Goal: Participate in discussion: Engage in conversation with other users on a specific topic

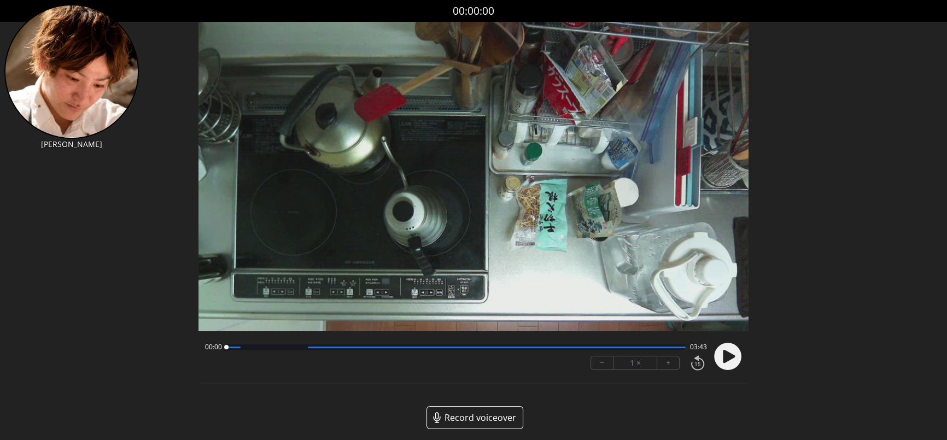
click at [723, 357] on circle at bounding box center [727, 356] width 27 height 27
click at [730, 356] on div at bounding box center [725, 356] width 33 height 37
click at [729, 355] on circle at bounding box center [727, 356] width 27 height 27
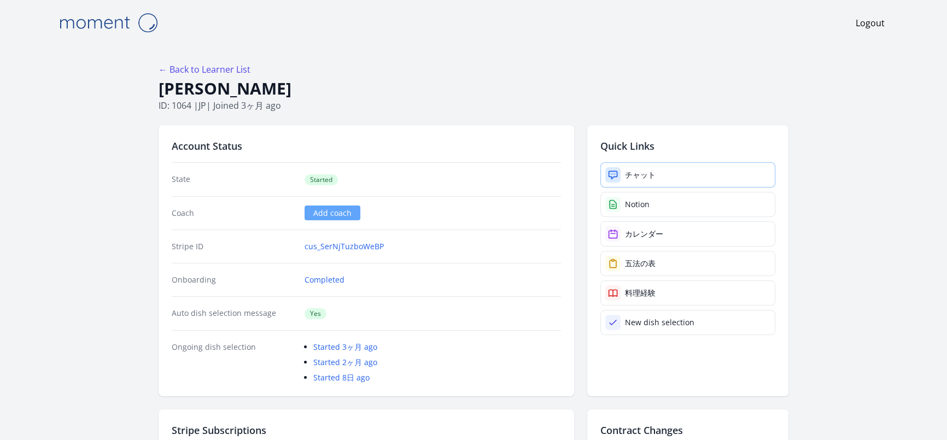
click at [647, 173] on div "チャット" at bounding box center [640, 175] width 31 height 11
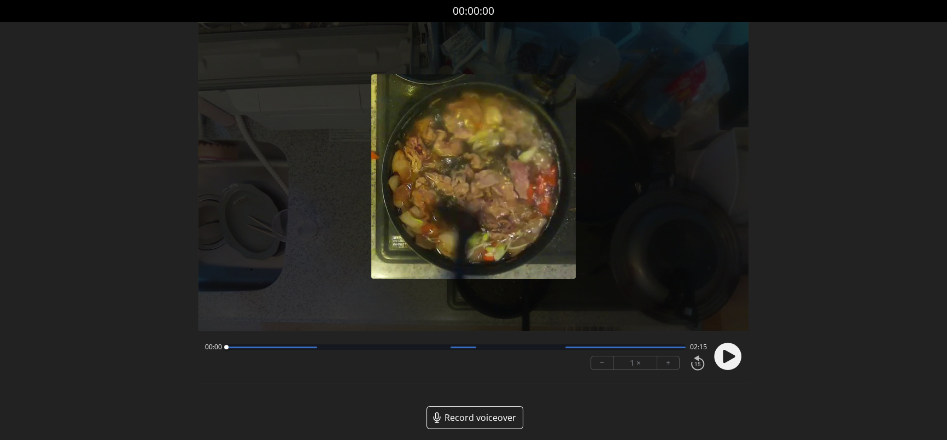
click at [738, 357] on circle at bounding box center [727, 356] width 27 height 27
click at [673, 364] on button "+" at bounding box center [669, 363] width 22 height 13
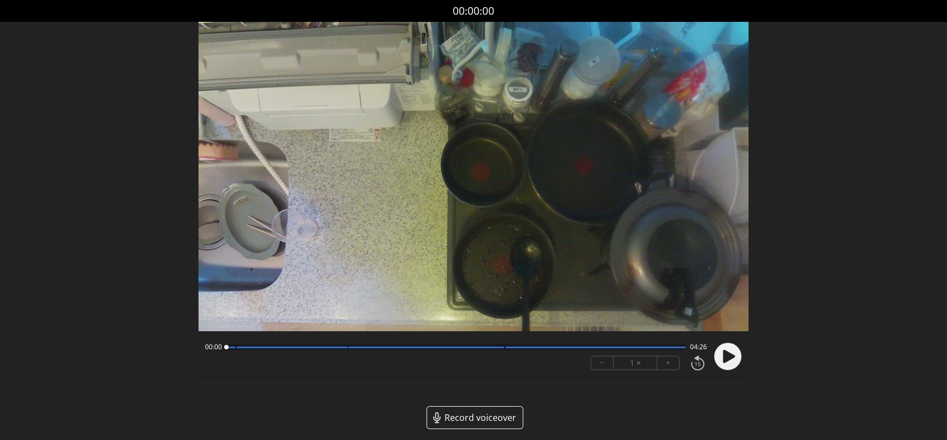
click at [724, 358] on icon at bounding box center [729, 356] width 12 height 13
click at [667, 360] on button "+" at bounding box center [669, 363] width 22 height 13
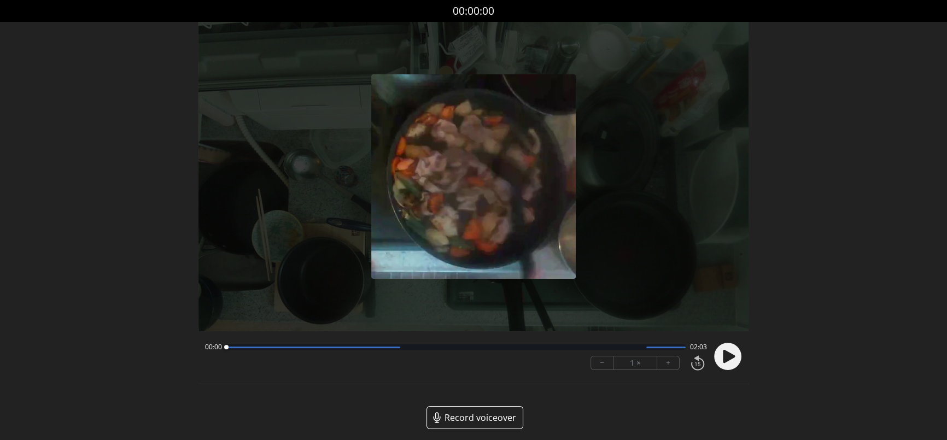
click at [734, 360] on circle at bounding box center [727, 356] width 27 height 27
click at [676, 365] on button "+" at bounding box center [669, 363] width 22 height 13
click at [712, 362] on div at bounding box center [725, 356] width 33 height 37
click at [728, 359] on icon at bounding box center [729, 356] width 12 height 13
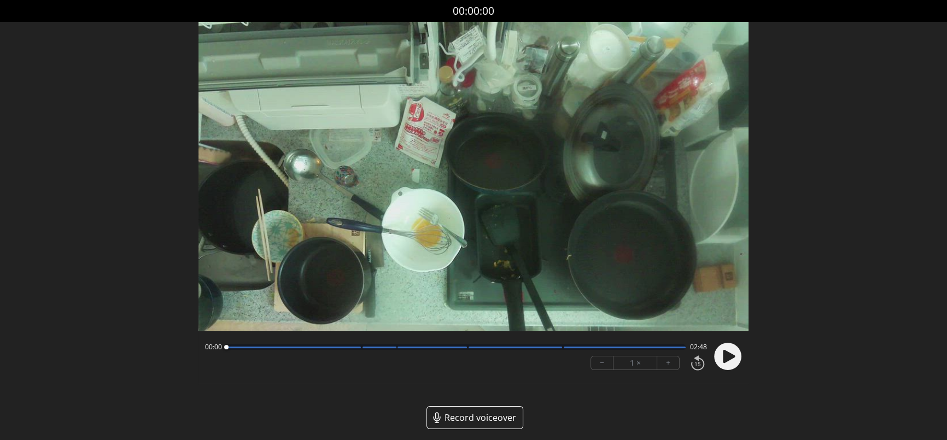
click at [728, 362] on icon at bounding box center [729, 356] width 12 height 13
click at [675, 361] on button "+" at bounding box center [669, 363] width 22 height 13
click at [597, 362] on button "−" at bounding box center [602, 363] width 22 height 13
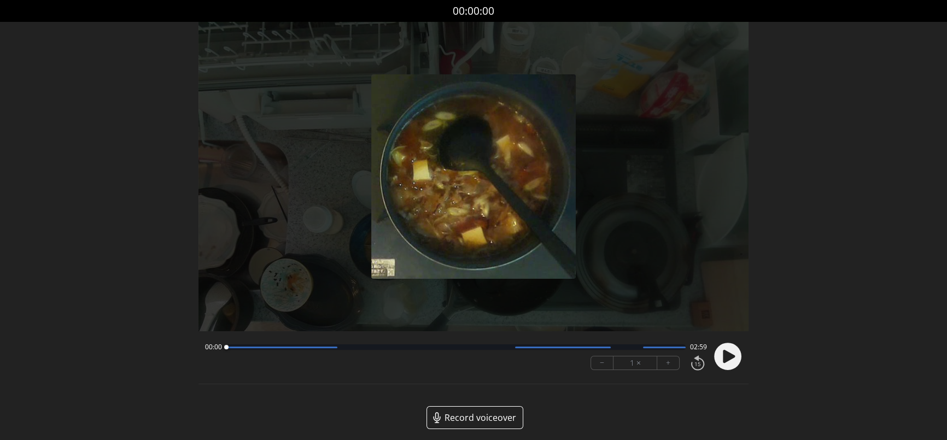
click at [729, 353] on icon at bounding box center [729, 356] width 12 height 13
click at [673, 368] on button "+" at bounding box center [669, 363] width 22 height 13
click at [594, 363] on button "−" at bounding box center [602, 363] width 22 height 13
click at [595, 363] on button "−" at bounding box center [602, 363] width 22 height 13
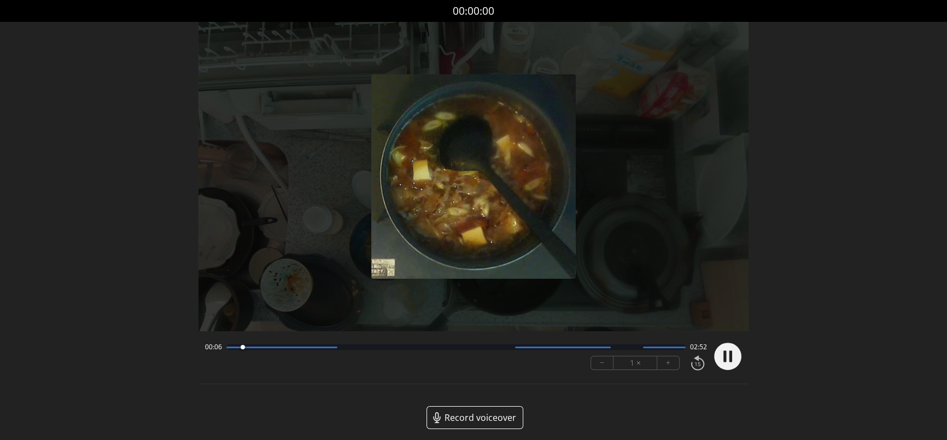
click at [674, 361] on button "+" at bounding box center [669, 363] width 22 height 13
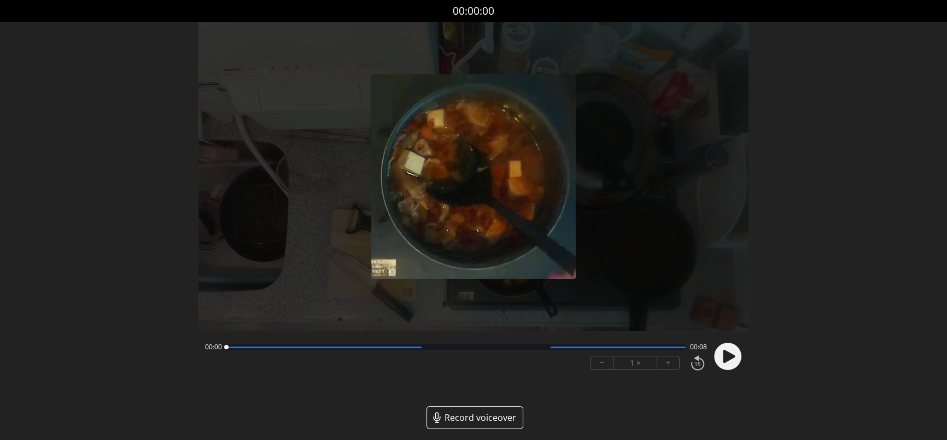
click at [726, 351] on icon at bounding box center [729, 356] width 12 height 13
click at [669, 365] on button "+" at bounding box center [669, 363] width 22 height 13
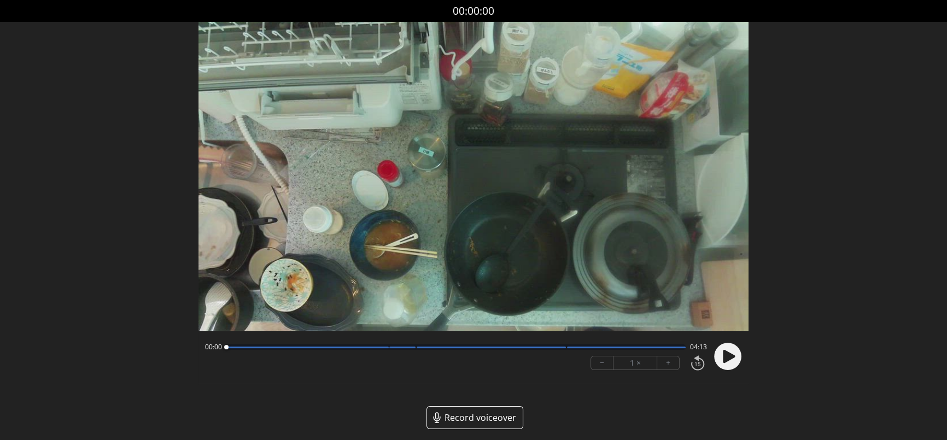
click at [732, 357] on icon at bounding box center [729, 356] width 12 height 13
click at [669, 365] on button "+" at bounding box center [669, 363] width 22 height 13
click at [720, 350] on circle at bounding box center [727, 356] width 27 height 27
click at [726, 358] on icon at bounding box center [729, 356] width 12 height 13
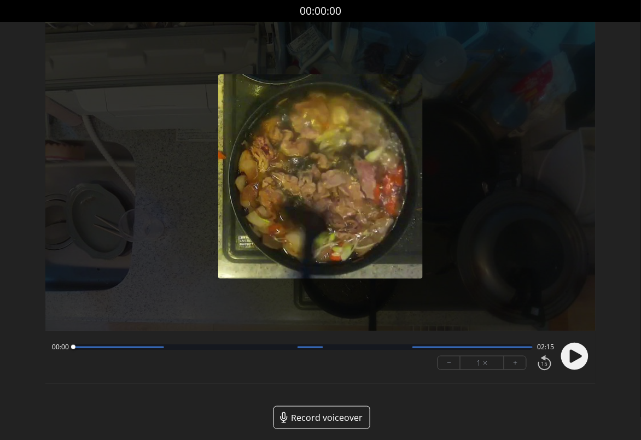
click at [578, 357] on icon at bounding box center [576, 356] width 12 height 13
click at [575, 356] on circle at bounding box center [574, 356] width 27 height 27
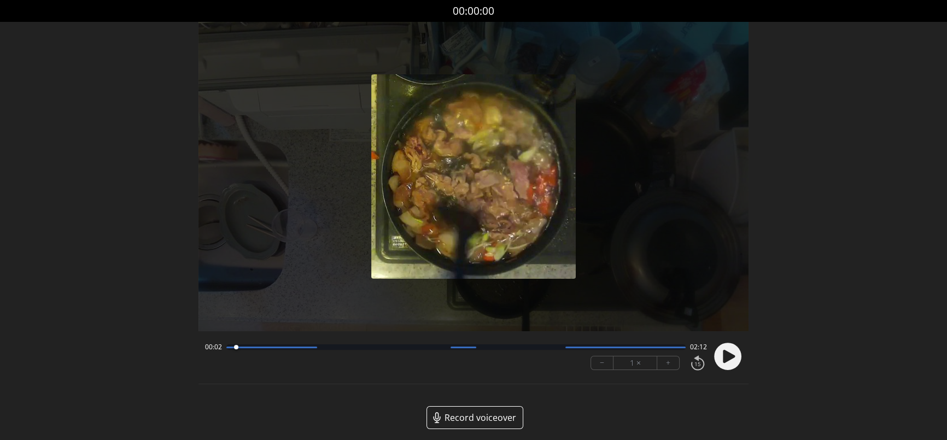
scroll to position [6, 0]
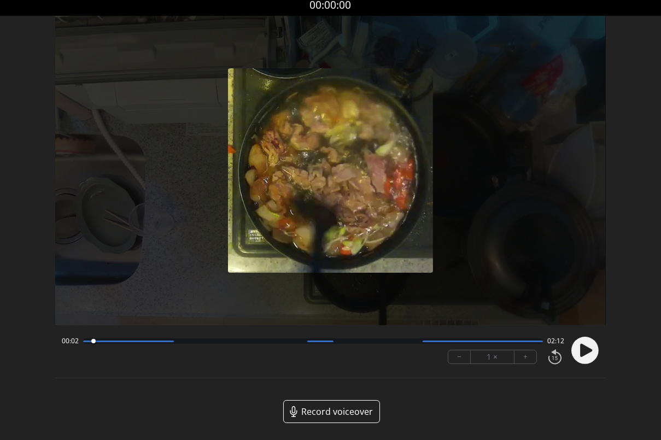
click at [577, 346] on circle at bounding box center [585, 350] width 27 height 27
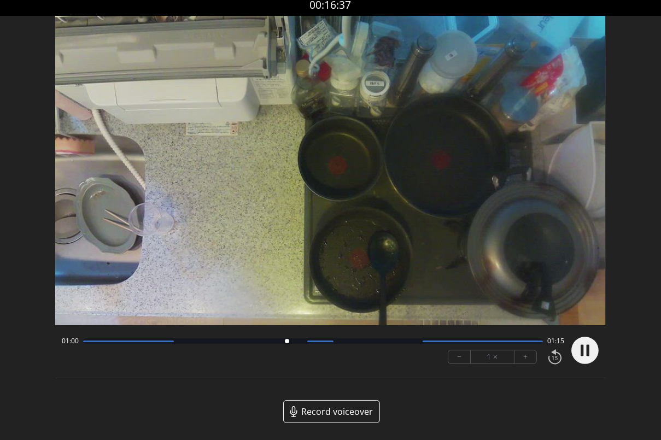
click at [587, 353] on icon at bounding box center [587, 350] width 3 height 11
click at [586, 353] on icon at bounding box center [586, 350] width 12 height 13
click at [586, 353] on icon at bounding box center [587, 350] width 3 height 11
click at [587, 348] on icon at bounding box center [586, 350] width 12 height 13
click at [587, 348] on icon at bounding box center [587, 350] width 3 height 11
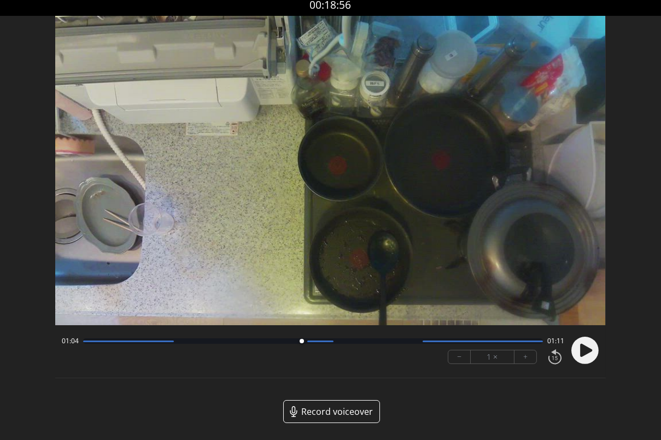
click at [583, 351] on icon at bounding box center [586, 350] width 12 height 13
click at [583, 351] on icon at bounding box center [582, 350] width 3 height 11
click at [585, 349] on icon at bounding box center [586, 350] width 12 height 13
click at [585, 349] on div at bounding box center [583, 350] width 33 height 37
click at [585, 349] on circle at bounding box center [585, 350] width 27 height 27
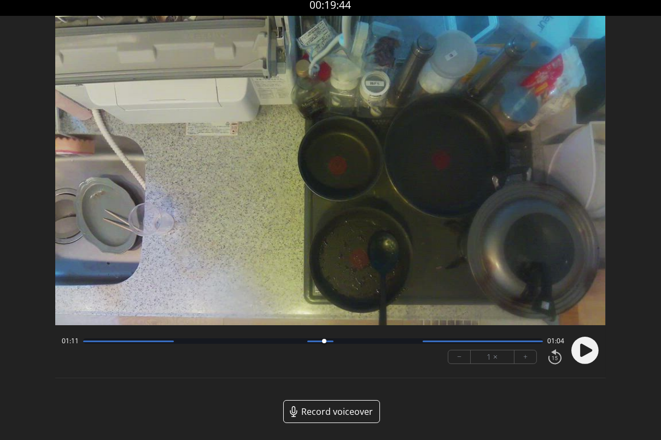
click at [586, 353] on icon at bounding box center [586, 350] width 12 height 13
click at [583, 352] on icon at bounding box center [582, 350] width 3 height 11
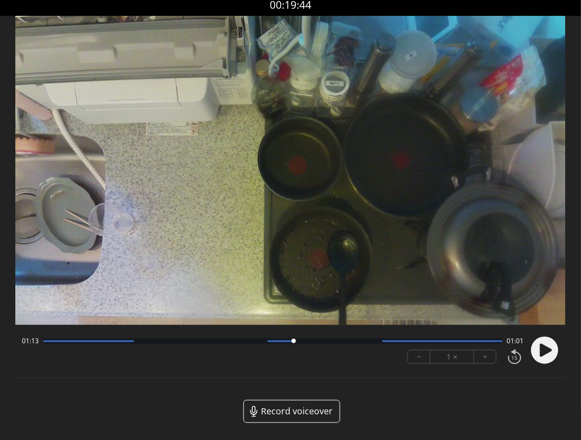
click at [542, 352] on icon at bounding box center [546, 350] width 12 height 13
click at [542, 352] on icon at bounding box center [541, 350] width 3 height 11
click at [322, 342] on div at bounding box center [322, 341] width 15 height 15
click at [315, 341] on div at bounding box center [322, 341] width 15 height 15
click at [304, 344] on div "01:20 00:55" at bounding box center [273, 341] width 502 height 9
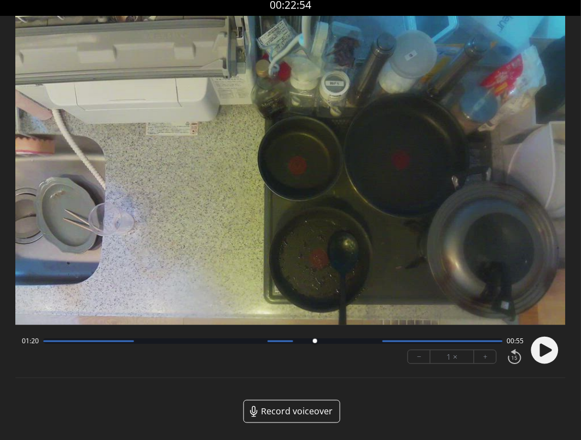
click at [290, 343] on div at bounding box center [272, 341] width 459 height 5
click at [290, 343] on div at bounding box center [290, 341] width 4 height 4
click at [284, 343] on div at bounding box center [290, 341] width 15 height 15
click at [545, 349] on icon at bounding box center [546, 350] width 12 height 13
click at [545, 349] on circle at bounding box center [544, 350] width 27 height 27
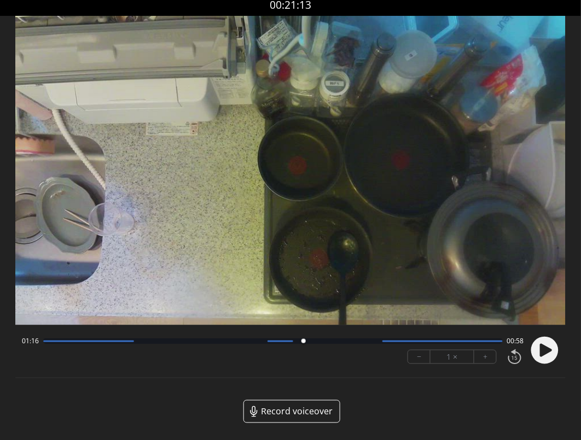
click at [549, 351] on icon at bounding box center [546, 350] width 12 height 13
click at [549, 351] on icon at bounding box center [547, 350] width 3 height 11
click at [549, 351] on icon at bounding box center [546, 350] width 12 height 13
click at [350, 345] on div "01:35 00:40" at bounding box center [273, 341] width 502 height 9
click at [346, 342] on div at bounding box center [272, 341] width 459 height 5
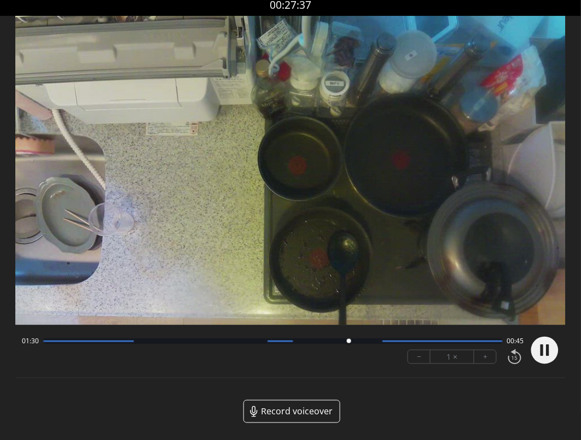
click at [340, 342] on div at bounding box center [272, 341] width 459 height 5
click at [331, 341] on div at bounding box center [272, 341] width 459 height 5
click at [324, 339] on div at bounding box center [272, 341] width 459 height 5
click at [300, 339] on div at bounding box center [272, 341] width 459 height 5
click at [292, 341] on div at bounding box center [280, 342] width 26 height 2
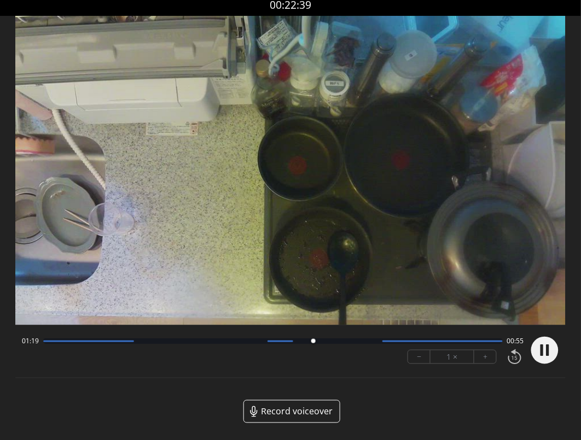
click at [543, 352] on icon at bounding box center [541, 350] width 3 height 11
click at [553, 353] on circle at bounding box center [544, 350] width 27 height 27
click at [258, 344] on div at bounding box center [272, 341] width 459 height 5
drag, startPoint x: 252, startPoint y: 339, endPoint x: 269, endPoint y: 337, distance: 16.6
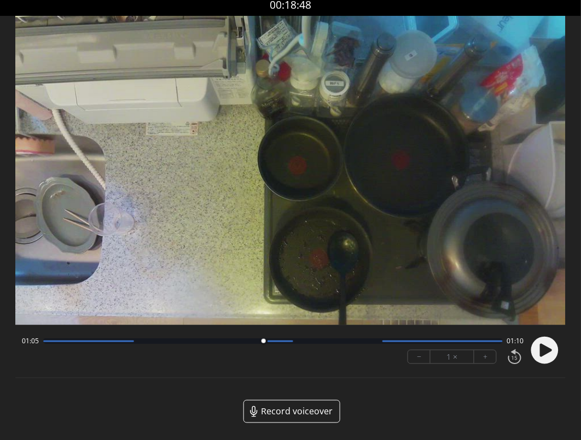
click at [269, 337] on div at bounding box center [263, 341] width 15 height 15
click at [288, 339] on div at bounding box center [272, 341] width 459 height 5
click at [300, 339] on div at bounding box center [272, 341] width 459 height 5
click at [310, 345] on div "01:15 00:59" at bounding box center [273, 341] width 502 height 9
click at [324, 345] on div "01:15 00:59" at bounding box center [273, 341] width 502 height 9
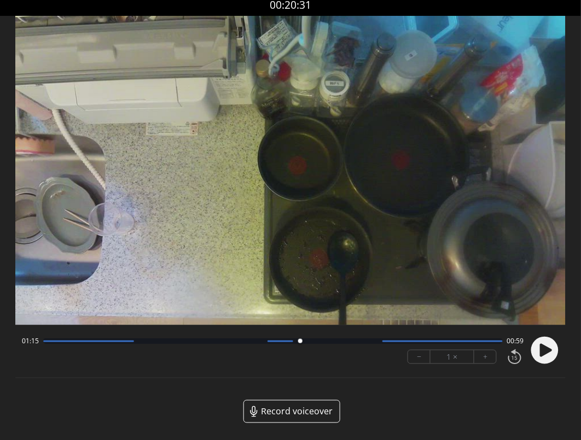
click at [328, 344] on div "01:15 00:59" at bounding box center [273, 341] width 502 height 9
click at [316, 341] on div at bounding box center [272, 341] width 459 height 5
click at [327, 341] on div at bounding box center [272, 341] width 459 height 5
click at [319, 342] on div at bounding box center [272, 341] width 459 height 5
click at [327, 342] on div at bounding box center [272, 341] width 459 height 5
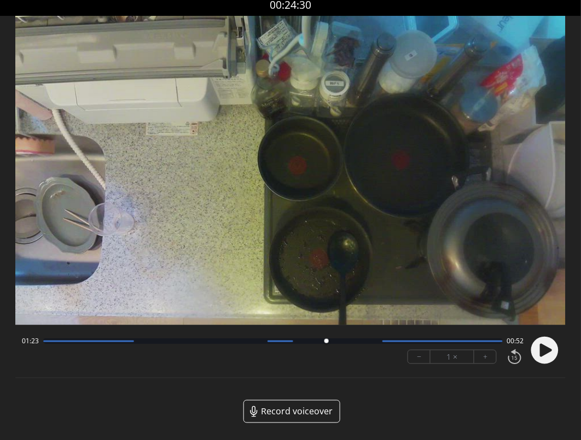
click at [333, 341] on div at bounding box center [326, 341] width 15 height 15
click at [325, 342] on div at bounding box center [332, 341] width 15 height 15
click at [319, 340] on div at bounding box center [325, 341] width 15 height 15
click at [327, 341] on div at bounding box center [272, 341] width 459 height 5
click at [333, 341] on div at bounding box center [326, 341] width 15 height 15
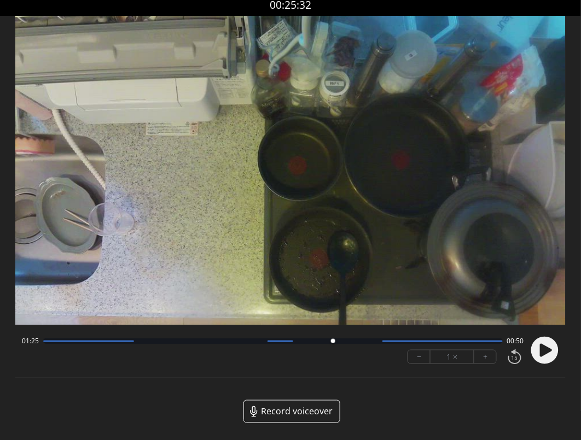
click at [347, 341] on div at bounding box center [272, 341] width 459 height 5
click at [543, 353] on icon at bounding box center [546, 350] width 12 height 13
click at [543, 353] on icon at bounding box center [541, 350] width 3 height 11
click at [545, 356] on circle at bounding box center [544, 350] width 27 height 27
click at [546, 350] on circle at bounding box center [544, 350] width 27 height 27
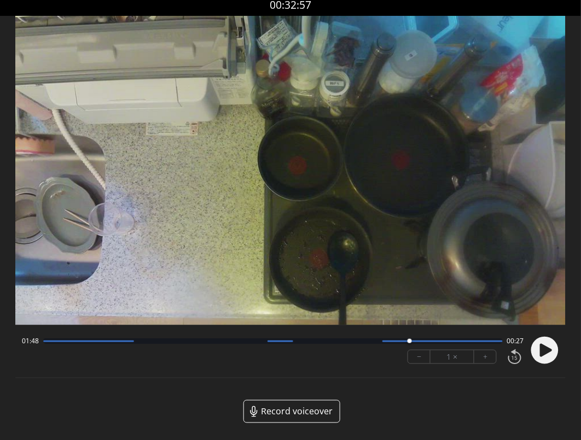
click at [542, 352] on icon at bounding box center [546, 350] width 12 height 13
click at [542, 352] on icon at bounding box center [541, 350] width 3 height 11
click at [546, 353] on icon at bounding box center [546, 350] width 12 height 13
click at [550, 350] on circle at bounding box center [544, 350] width 27 height 27
click at [542, 353] on icon at bounding box center [546, 350] width 12 height 13
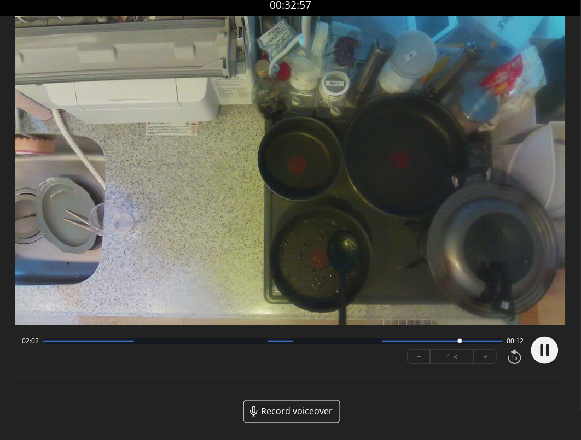
click at [542, 353] on icon at bounding box center [541, 350] width 3 height 11
click at [542, 351] on icon at bounding box center [546, 350] width 12 height 13
click at [542, 351] on icon at bounding box center [541, 350] width 3 height 11
click at [548, 351] on icon at bounding box center [546, 350] width 12 height 13
click at [548, 351] on icon at bounding box center [547, 350] width 3 height 11
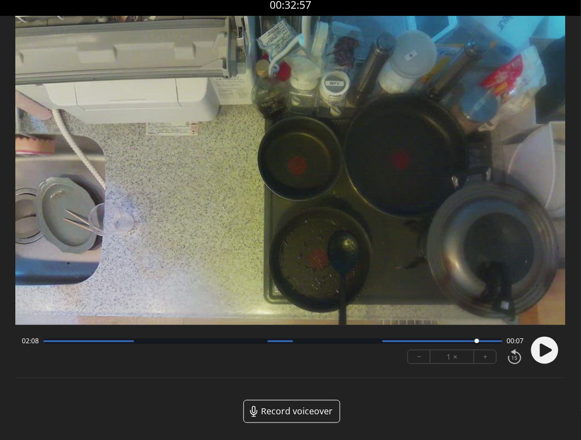
click at [548, 351] on icon at bounding box center [546, 350] width 12 height 13
click at [548, 351] on icon at bounding box center [547, 350] width 3 height 11
click at [545, 348] on icon at bounding box center [546, 350] width 12 height 13
click at [545, 348] on div at bounding box center [542, 350] width 33 height 37
click at [545, 348] on circle at bounding box center [544, 350] width 27 height 27
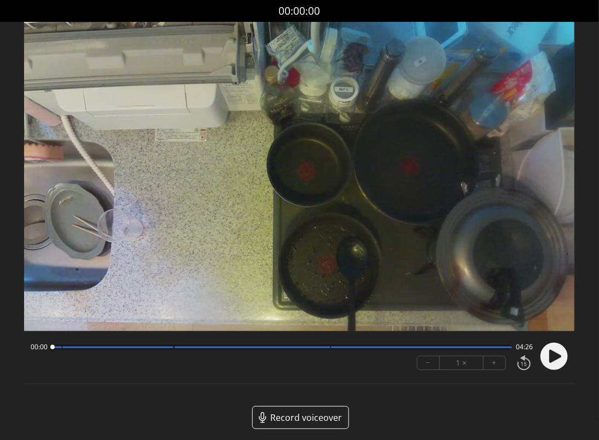
click at [555, 355] on icon at bounding box center [555, 356] width 12 height 13
click at [553, 356] on circle at bounding box center [553, 356] width 27 height 27
drag, startPoint x: 58, startPoint y: 348, endPoint x: 48, endPoint y: 348, distance: 9.8
click at [51, 348] on div at bounding box center [58, 347] width 15 height 15
click at [554, 359] on icon at bounding box center [555, 356] width 12 height 13
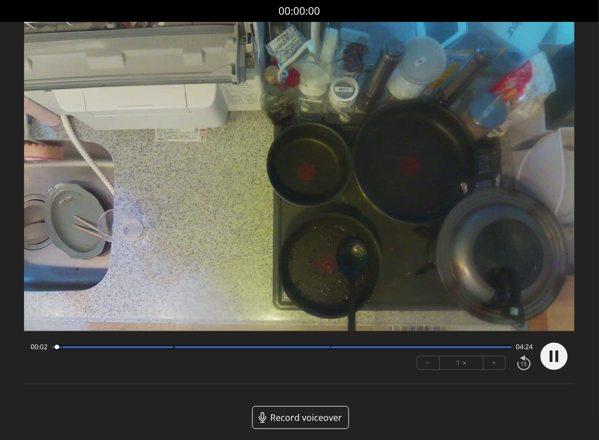
click at [554, 359] on circle at bounding box center [553, 356] width 27 height 27
click at [553, 358] on icon at bounding box center [555, 356] width 12 height 13
click at [553, 358] on circle at bounding box center [553, 356] width 27 height 27
click at [555, 357] on icon at bounding box center [555, 356] width 12 height 13
click at [555, 357] on circle at bounding box center [553, 356] width 27 height 27
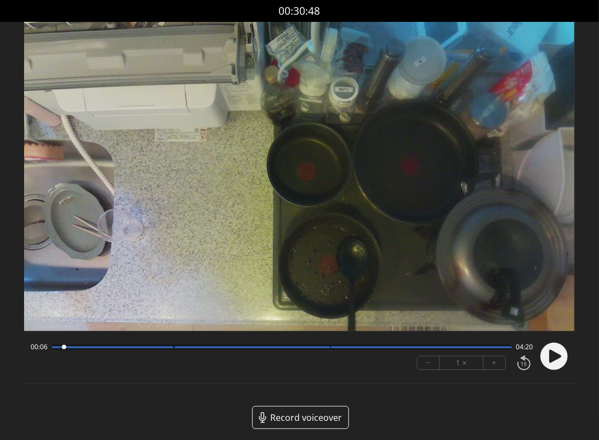
click at [554, 361] on icon at bounding box center [555, 356] width 12 height 13
click at [554, 361] on circle at bounding box center [553, 356] width 27 height 27
click at [552, 357] on icon at bounding box center [555, 356] width 12 height 13
click at [552, 357] on icon at bounding box center [551, 356] width 3 height 11
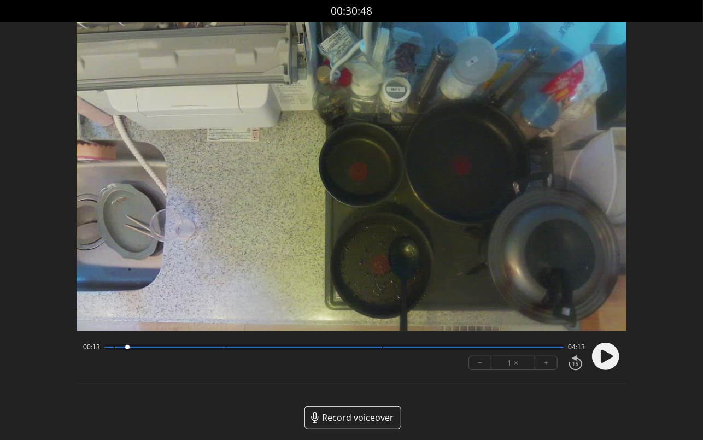
click at [123, 350] on div at bounding box center [127, 347] width 15 height 15
click at [602, 356] on icon at bounding box center [607, 356] width 12 height 13
click at [602, 356] on icon at bounding box center [603, 356] width 3 height 11
click at [604, 357] on icon at bounding box center [607, 356] width 12 height 13
click at [604, 357] on icon at bounding box center [603, 356] width 3 height 11
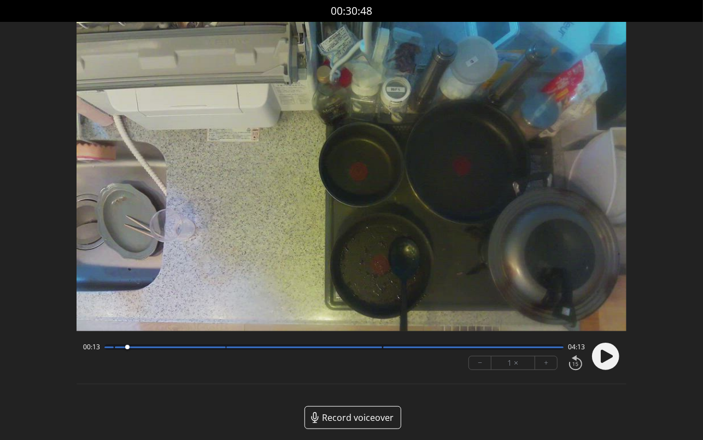
click at [603, 360] on icon at bounding box center [607, 356] width 12 height 13
click at [603, 360] on icon at bounding box center [603, 356] width 3 height 11
click at [603, 357] on icon at bounding box center [607, 356] width 12 height 13
click at [603, 357] on icon at bounding box center [603, 356] width 3 height 11
click at [606, 356] on icon at bounding box center [607, 356] width 12 height 13
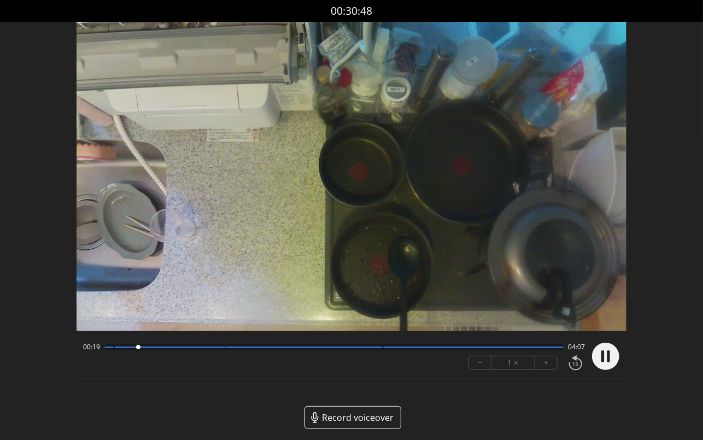
click at [606, 356] on circle at bounding box center [605, 356] width 27 height 27
click at [135, 348] on div at bounding box center [138, 347] width 15 height 15
click at [606, 360] on circle at bounding box center [605, 356] width 27 height 27
click at [606, 359] on circle at bounding box center [605, 356] width 27 height 27
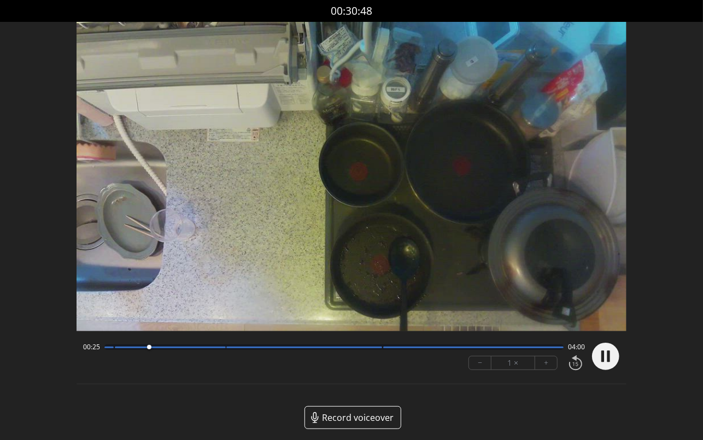
click at [606, 352] on circle at bounding box center [605, 356] width 27 height 27
click at [606, 352] on div at bounding box center [603, 356] width 33 height 37
click at [144, 347] on div at bounding box center [149, 347] width 15 height 15
click at [606, 362] on circle at bounding box center [605, 356] width 27 height 27
click at [596, 365] on icon at bounding box center [606, 356] width 28 height 28
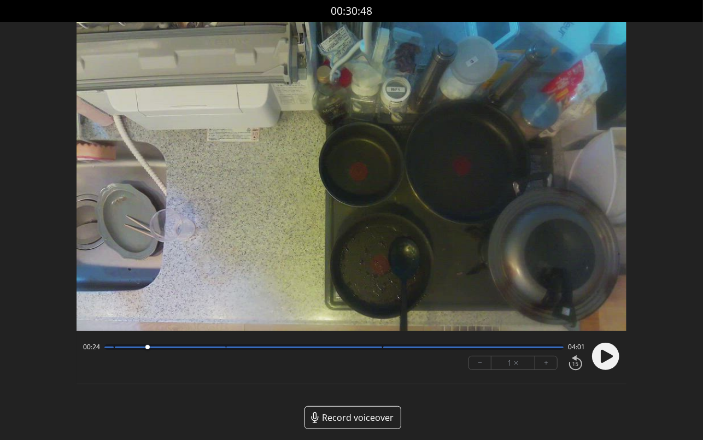
click at [136, 348] on div at bounding box center [333, 347] width 459 height 5
click at [606, 354] on icon at bounding box center [607, 356] width 12 height 13
click at [606, 354] on icon at bounding box center [609, 356] width 3 height 11
click at [601, 358] on circle at bounding box center [605, 356] width 27 height 27
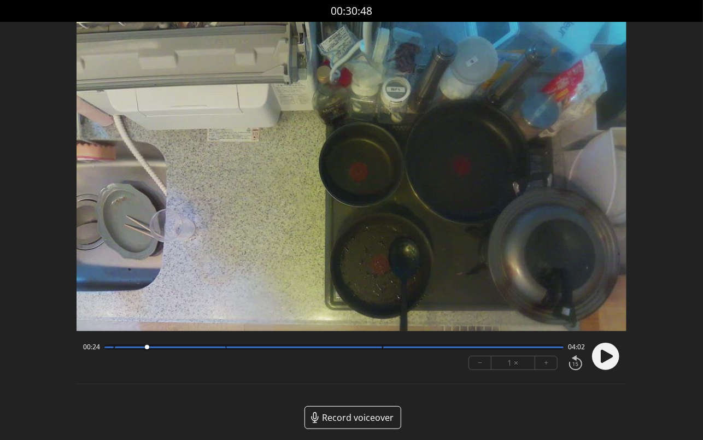
click at [606, 360] on icon at bounding box center [607, 356] width 12 height 13
click at [606, 360] on circle at bounding box center [605, 356] width 27 height 27
click at [605, 357] on icon at bounding box center [607, 356] width 12 height 13
click at [605, 357] on circle at bounding box center [605, 356] width 27 height 27
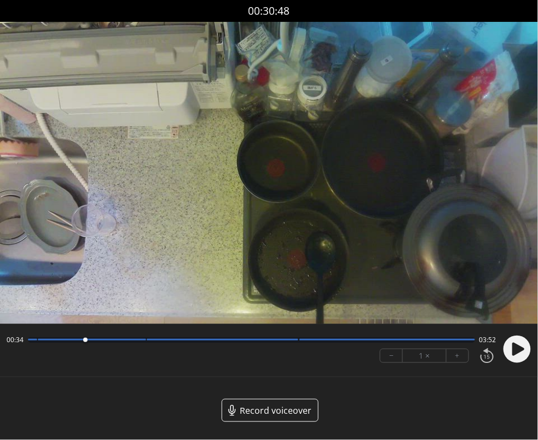
click at [514, 351] on icon at bounding box center [518, 349] width 12 height 13
click at [514, 354] on icon at bounding box center [514, 349] width 3 height 11
click at [519, 351] on icon at bounding box center [518, 349] width 12 height 13
click at [519, 351] on icon at bounding box center [520, 349] width 3 height 11
click at [90, 341] on div at bounding box center [97, 340] width 15 height 15
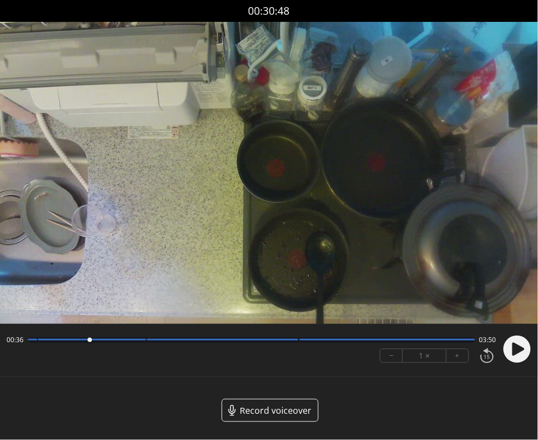
click at [511, 345] on circle at bounding box center [516, 349] width 27 height 27
click at [514, 347] on icon at bounding box center [514, 349] width 3 height 11
click at [74, 336] on div "00:37 03:48" at bounding box center [252, 340] width 490 height 9
click at [78, 340] on div at bounding box center [92, 340] width 108 height 2
click at [528, 347] on circle at bounding box center [516, 349] width 27 height 27
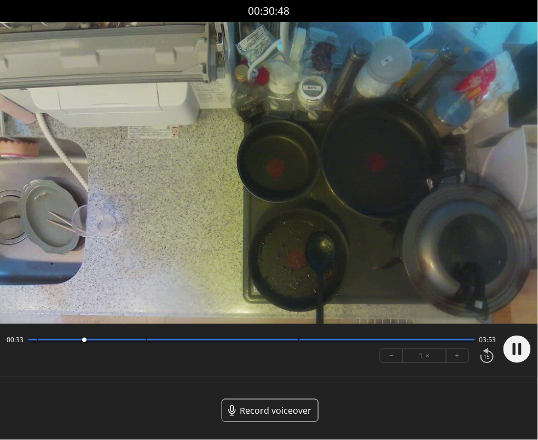
click at [525, 347] on circle at bounding box center [516, 349] width 27 height 27
click at [516, 351] on icon at bounding box center [518, 349] width 12 height 13
click at [516, 351] on circle at bounding box center [516, 349] width 27 height 27
click at [516, 351] on icon at bounding box center [518, 349] width 12 height 13
click at [516, 351] on circle at bounding box center [516, 349] width 27 height 27
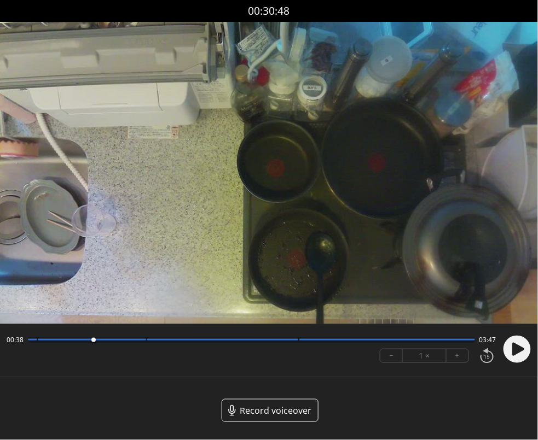
click at [516, 352] on icon at bounding box center [518, 349] width 12 height 13
click at [516, 352] on circle at bounding box center [516, 349] width 27 height 27
click at [516, 357] on circle at bounding box center [516, 349] width 27 height 27
click at [518, 351] on icon at bounding box center [518, 349] width 12 height 13
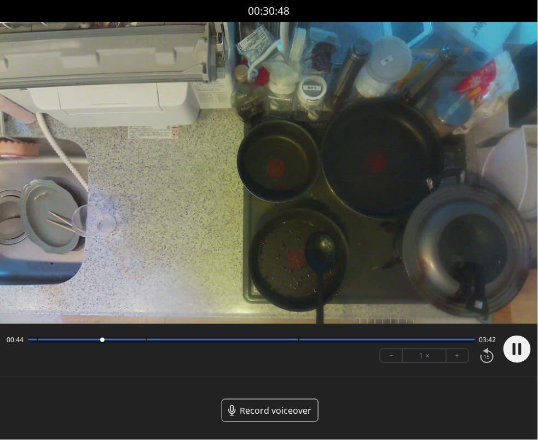
click at [518, 351] on circle at bounding box center [516, 349] width 27 height 27
click at [516, 353] on icon at bounding box center [518, 349] width 12 height 13
click at [516, 354] on circle at bounding box center [516, 349] width 27 height 27
click at [96, 342] on div at bounding box center [251, 340] width 447 height 5
click at [514, 355] on icon at bounding box center [518, 349] width 12 height 13
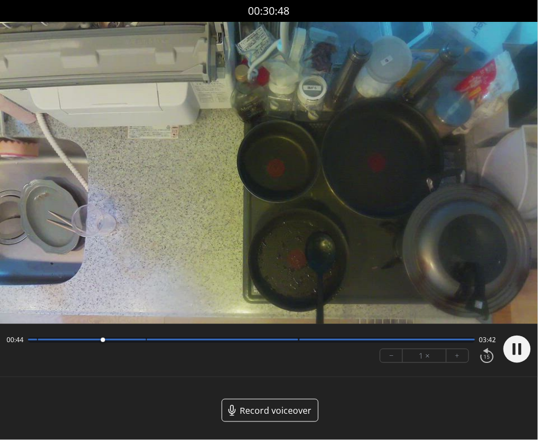
click at [515, 351] on icon at bounding box center [514, 349] width 3 height 11
click at [515, 351] on icon at bounding box center [518, 349] width 12 height 13
click at [515, 351] on icon at bounding box center [514, 349] width 3 height 11
click at [517, 352] on icon at bounding box center [518, 349] width 12 height 13
click at [517, 352] on circle at bounding box center [516, 349] width 27 height 27
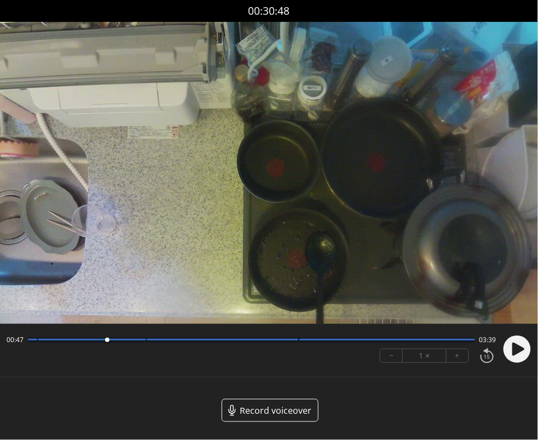
click at [514, 351] on icon at bounding box center [518, 349] width 12 height 13
click at [514, 351] on icon at bounding box center [514, 349] width 3 height 11
click at [519, 355] on circle at bounding box center [516, 349] width 27 height 27
click at [519, 355] on icon at bounding box center [520, 349] width 3 height 11
click at [517, 352] on icon at bounding box center [518, 349] width 12 height 13
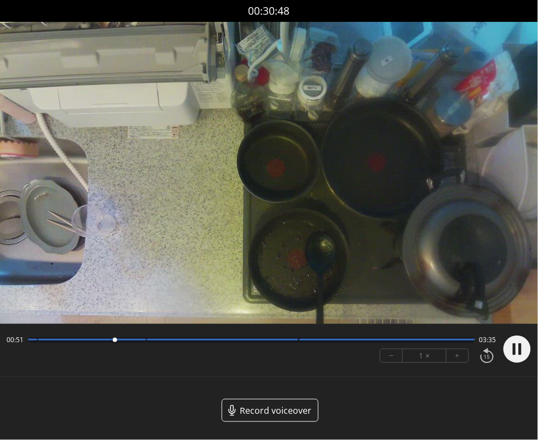
click at [516, 352] on circle at bounding box center [516, 349] width 27 height 27
click at [519, 351] on icon at bounding box center [518, 349] width 12 height 13
click at [519, 351] on circle at bounding box center [516, 349] width 27 height 27
click at [518, 351] on icon at bounding box center [518, 349] width 12 height 13
click at [517, 351] on circle at bounding box center [516, 349] width 27 height 27
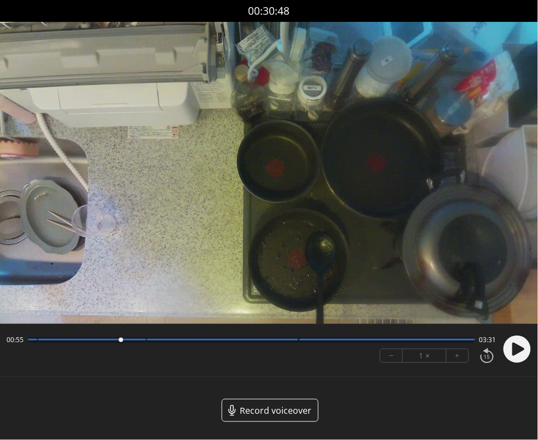
click at [521, 350] on icon at bounding box center [518, 349] width 12 height 13
click at [521, 350] on icon at bounding box center [520, 349] width 3 height 11
click at [514, 351] on icon at bounding box center [518, 349] width 12 height 13
click at [514, 351] on icon at bounding box center [514, 349] width 3 height 11
click at [517, 353] on icon at bounding box center [518, 349] width 12 height 13
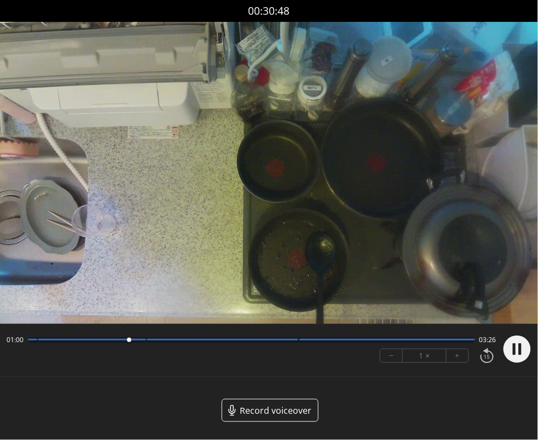
click at [517, 353] on circle at bounding box center [516, 349] width 27 height 27
click at [516, 353] on icon at bounding box center [518, 349] width 12 height 13
click at [516, 353] on circle at bounding box center [516, 349] width 27 height 27
click at [512, 347] on circle at bounding box center [516, 349] width 27 height 27
click at [512, 348] on circle at bounding box center [516, 349] width 27 height 27
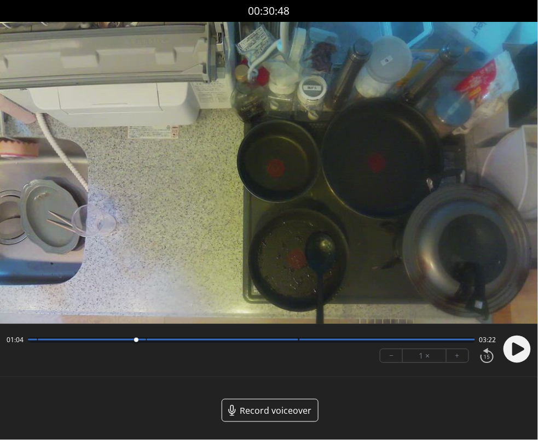
click at [519, 357] on circle at bounding box center [516, 349] width 27 height 27
click at [515, 355] on icon at bounding box center [518, 349] width 12 height 13
click at [515, 355] on circle at bounding box center [516, 349] width 27 height 27
click at [517, 346] on icon at bounding box center [518, 349] width 12 height 13
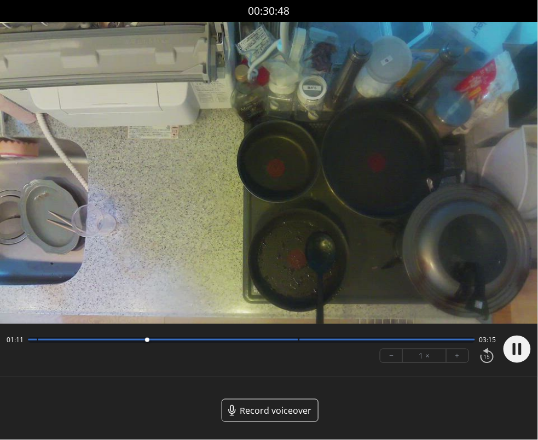
click at [517, 346] on circle at bounding box center [516, 349] width 27 height 27
click at [523, 353] on circle at bounding box center [516, 349] width 27 height 27
click at [523, 353] on div at bounding box center [514, 349] width 33 height 37
click at [523, 353] on circle at bounding box center [516, 349] width 27 height 27
click at [519, 351] on icon at bounding box center [518, 349] width 12 height 13
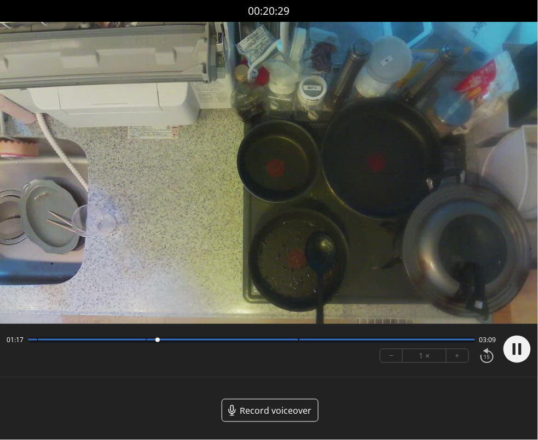
click at [519, 351] on icon at bounding box center [520, 349] width 3 height 11
click at [521, 352] on circle at bounding box center [516, 349] width 27 height 27
click at [521, 352] on div at bounding box center [514, 349] width 33 height 37
click at [521, 352] on icon at bounding box center [520, 349] width 3 height 11
click at [507, 356] on circle at bounding box center [516, 349] width 27 height 27
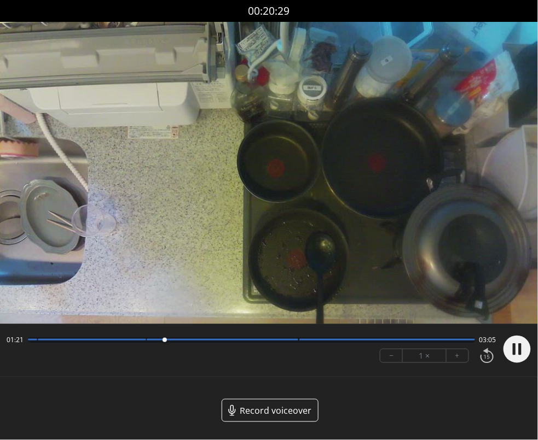
click at [507, 356] on circle at bounding box center [516, 349] width 27 height 27
click at [520, 351] on icon at bounding box center [518, 349] width 12 height 13
click at [520, 351] on div at bounding box center [514, 349] width 33 height 37
click at [520, 351] on icon at bounding box center [520, 349] width 3 height 11
click at [519, 348] on icon at bounding box center [518, 349] width 12 height 13
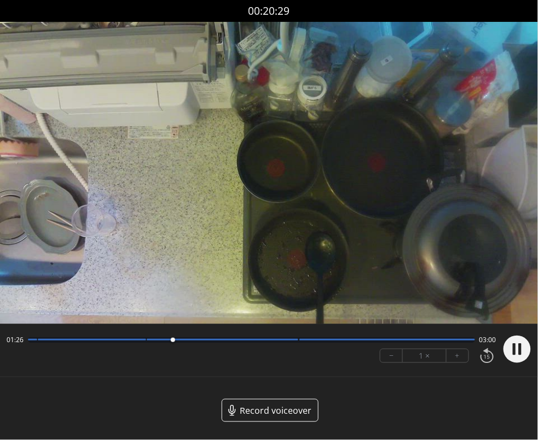
click at [519, 348] on icon at bounding box center [520, 349] width 3 height 11
click at [507, 354] on circle at bounding box center [516, 349] width 27 height 27
click at [521, 351] on icon at bounding box center [518, 349] width 12 height 13
click at [521, 351] on div at bounding box center [514, 349] width 33 height 37
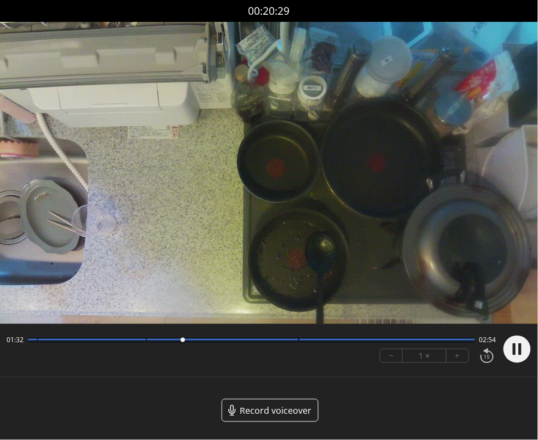
click at [521, 351] on icon at bounding box center [520, 349] width 3 height 11
click at [525, 354] on circle at bounding box center [516, 349] width 27 height 27
click at [517, 347] on icon at bounding box center [518, 349] width 12 height 13
click at [517, 347] on circle at bounding box center [516, 349] width 27 height 27
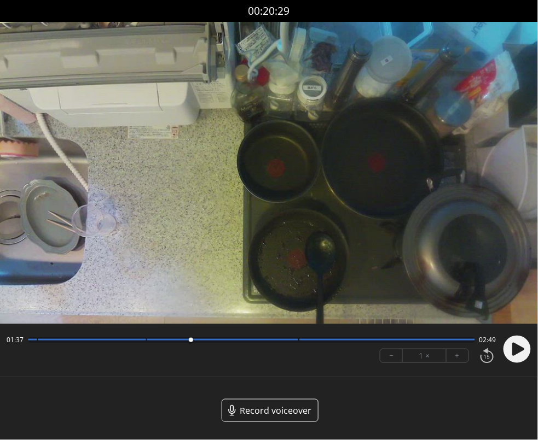
click at [516, 352] on icon at bounding box center [518, 349] width 12 height 13
click at [516, 352] on div at bounding box center [514, 349] width 33 height 37
click at [516, 352] on circle at bounding box center [516, 349] width 27 height 27
click at [517, 352] on icon at bounding box center [518, 349] width 12 height 13
click at [517, 352] on circle at bounding box center [516, 349] width 27 height 27
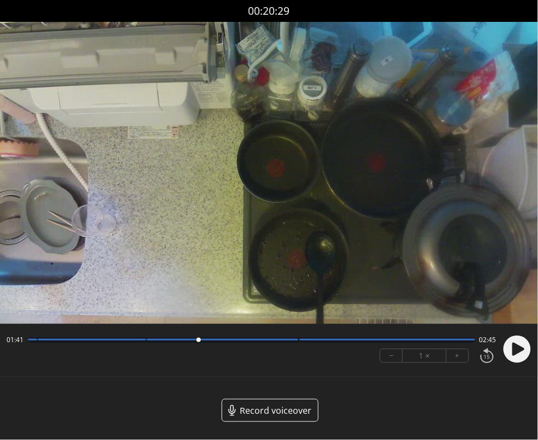
click at [519, 347] on icon at bounding box center [518, 349] width 12 height 13
click at [519, 347] on div at bounding box center [514, 349] width 33 height 37
click at [519, 347] on icon at bounding box center [520, 349] width 3 height 11
click at [510, 350] on circle at bounding box center [516, 349] width 27 height 27
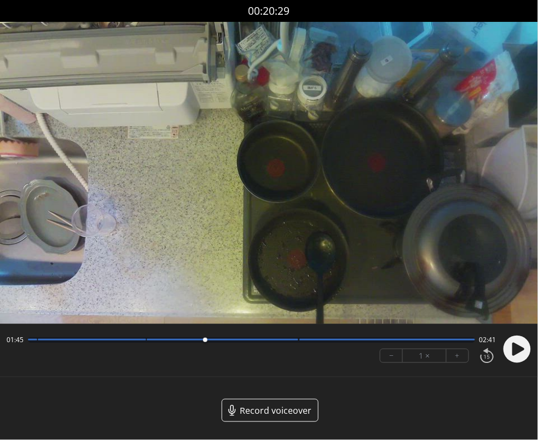
click at [510, 350] on circle at bounding box center [516, 349] width 27 height 27
click at [514, 356] on icon at bounding box center [518, 349] width 12 height 13
click at [514, 356] on div at bounding box center [514, 349] width 33 height 37
click at [521, 345] on icon at bounding box center [520, 349] width 3 height 11
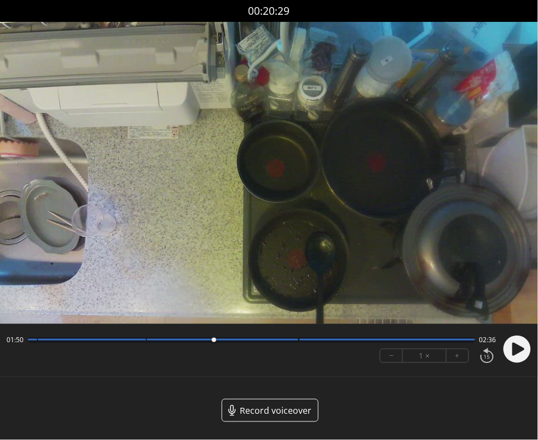
click at [520, 357] on circle at bounding box center [516, 349] width 27 height 27
click at [525, 345] on circle at bounding box center [516, 349] width 27 height 27
click at [522, 352] on circle at bounding box center [516, 349] width 27 height 27
click at [525, 345] on circle at bounding box center [516, 349] width 27 height 27
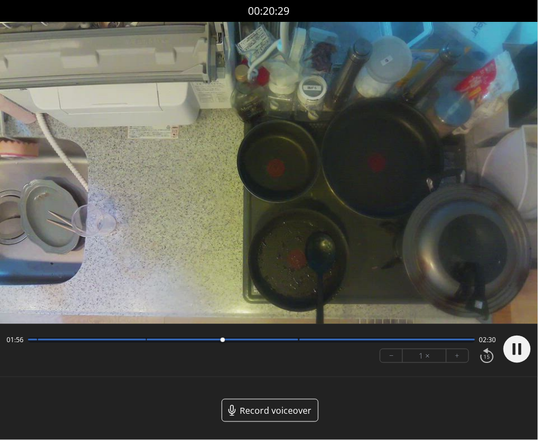
click at [525, 345] on div at bounding box center [514, 349] width 33 height 37
click at [525, 345] on circle at bounding box center [516, 349] width 27 height 27
click at [522, 348] on icon at bounding box center [518, 349] width 12 height 13
click at [522, 348] on div at bounding box center [514, 349] width 33 height 37
click at [522, 348] on circle at bounding box center [516, 349] width 27 height 27
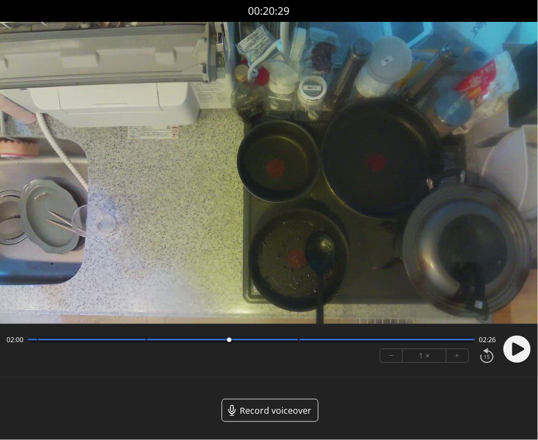
click at [511, 349] on circle at bounding box center [516, 349] width 27 height 27
click at [521, 354] on circle at bounding box center [516, 349] width 27 height 27
click at [521, 354] on div at bounding box center [514, 349] width 33 height 37
click at [521, 354] on icon at bounding box center [520, 349] width 3 height 11
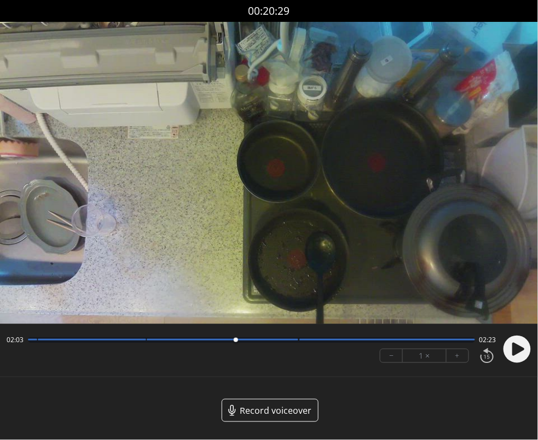
click at [521, 350] on icon at bounding box center [518, 349] width 12 height 13
click at [521, 350] on circle at bounding box center [516, 349] width 27 height 27
click at [520, 346] on circle at bounding box center [516, 349] width 27 height 27
click at [520, 346] on icon at bounding box center [520, 349] width 3 height 11
click at [521, 354] on circle at bounding box center [516, 349] width 27 height 27
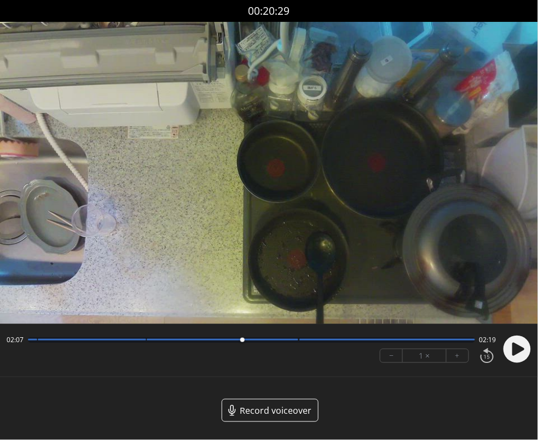
click at [521, 354] on div at bounding box center [514, 349] width 33 height 37
click at [521, 354] on icon at bounding box center [520, 349] width 3 height 11
click at [521, 354] on circle at bounding box center [516, 349] width 27 height 27
click at [521, 354] on icon at bounding box center [520, 349] width 3 height 11
click at [514, 362] on circle at bounding box center [516, 349] width 27 height 27
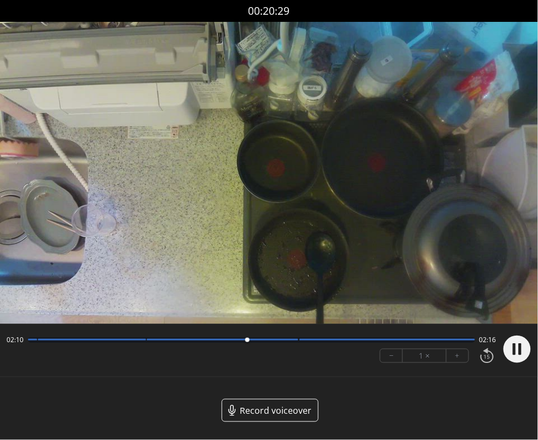
click at [514, 362] on div at bounding box center [514, 349] width 33 height 37
click at [514, 362] on circle at bounding box center [516, 349] width 27 height 27
click at [513, 360] on circle at bounding box center [516, 349] width 27 height 27
click at [513, 360] on div at bounding box center [514, 349] width 33 height 37
click at [513, 360] on circle at bounding box center [516, 349] width 27 height 27
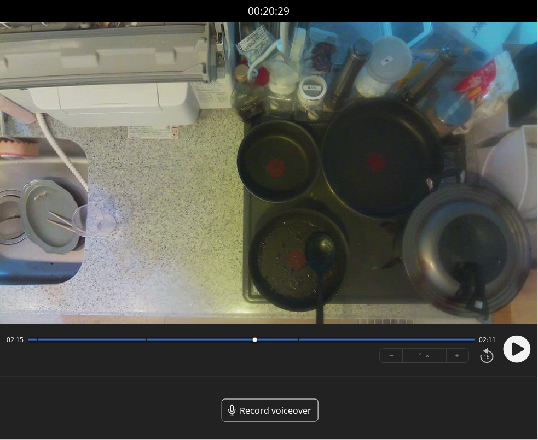
click at [519, 347] on icon at bounding box center [518, 349] width 12 height 13
click at [519, 347] on div at bounding box center [514, 349] width 33 height 37
click at [519, 347] on icon at bounding box center [520, 349] width 3 height 11
click at [530, 347] on circle at bounding box center [516, 349] width 27 height 27
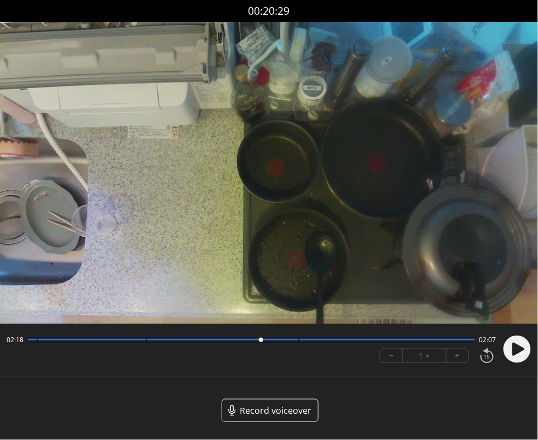
click at [509, 350] on circle at bounding box center [516, 349] width 27 height 27
click at [509, 350] on div at bounding box center [514, 349] width 33 height 37
click at [509, 350] on circle at bounding box center [516, 349] width 27 height 27
click at [265, 341] on div at bounding box center [267, 340] width 15 height 15
click at [514, 333] on div at bounding box center [514, 349] width 33 height 37
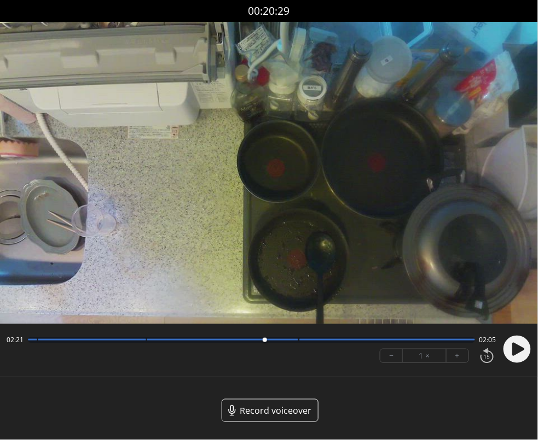
click at [520, 336] on circle at bounding box center [516, 349] width 27 height 27
click at [519, 352] on icon at bounding box center [520, 349] width 3 height 11
click at [520, 346] on icon at bounding box center [518, 349] width 12 height 13
click at [520, 346] on icon at bounding box center [520, 349] width 3 height 11
click at [516, 354] on icon at bounding box center [518, 349] width 12 height 13
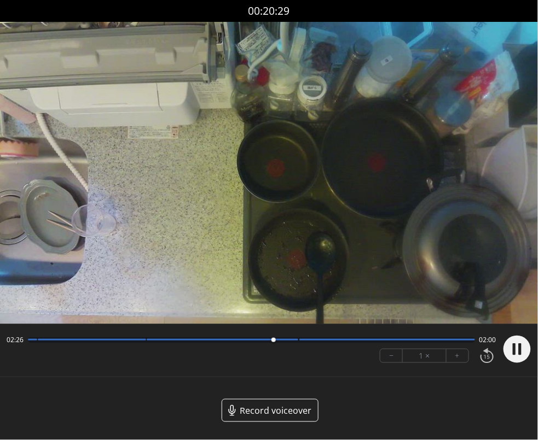
click at [516, 354] on circle at bounding box center [516, 349] width 27 height 27
click at [517, 349] on icon at bounding box center [518, 349] width 12 height 13
click at [517, 349] on div at bounding box center [514, 349] width 33 height 37
click at [517, 349] on circle at bounding box center [516, 349] width 27 height 27
click at [519, 351] on icon at bounding box center [518, 349] width 12 height 13
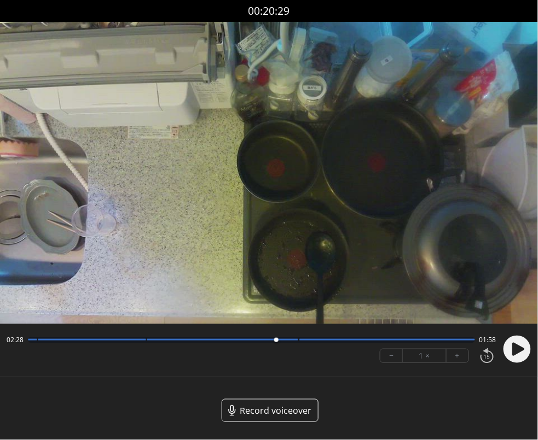
click at [519, 351] on div at bounding box center [514, 349] width 33 height 37
click at [519, 351] on icon at bounding box center [520, 349] width 3 height 11
click at [523, 353] on circle at bounding box center [516, 349] width 27 height 27
click at [523, 353] on div at bounding box center [514, 349] width 33 height 37
click at [523, 353] on circle at bounding box center [516, 349] width 27 height 27
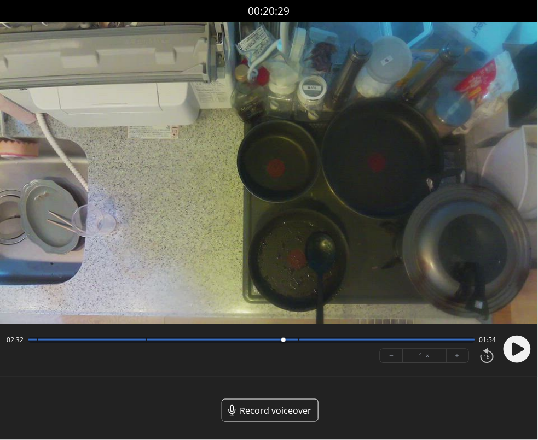
click at [517, 346] on icon at bounding box center [518, 349] width 12 height 13
click at [517, 346] on div at bounding box center [514, 349] width 33 height 37
click at [517, 346] on circle at bounding box center [516, 349] width 27 height 27
click at [282, 343] on div at bounding box center [289, 340] width 15 height 15
click at [516, 358] on circle at bounding box center [516, 349] width 27 height 27
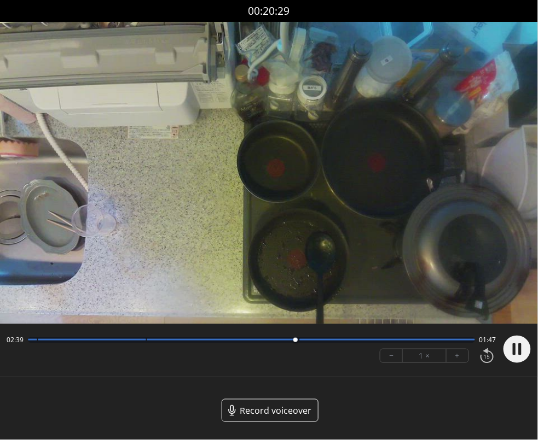
click at [516, 358] on circle at bounding box center [516, 349] width 27 height 27
click at [518, 356] on circle at bounding box center [516, 349] width 27 height 27
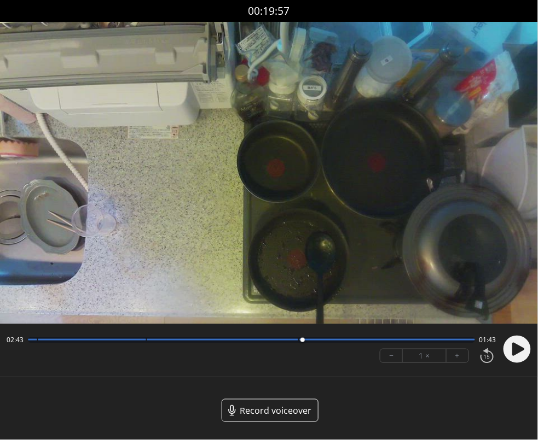
click at [276, 346] on div "02:43 01:43 − 1 × +" at bounding box center [249, 349] width 494 height 37
click at [272, 342] on div at bounding box center [251, 340] width 447 height 5
click at [507, 353] on circle at bounding box center [516, 349] width 27 height 27
click at [509, 353] on circle at bounding box center [516, 349] width 27 height 27
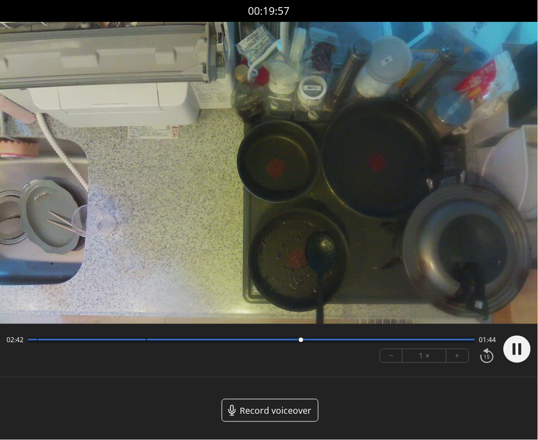
click at [509, 353] on circle at bounding box center [516, 349] width 27 height 27
click at [516, 350] on icon at bounding box center [518, 349] width 12 height 13
click at [516, 350] on circle at bounding box center [516, 349] width 27 height 27
